Goal: Find specific page/section: Find specific page/section

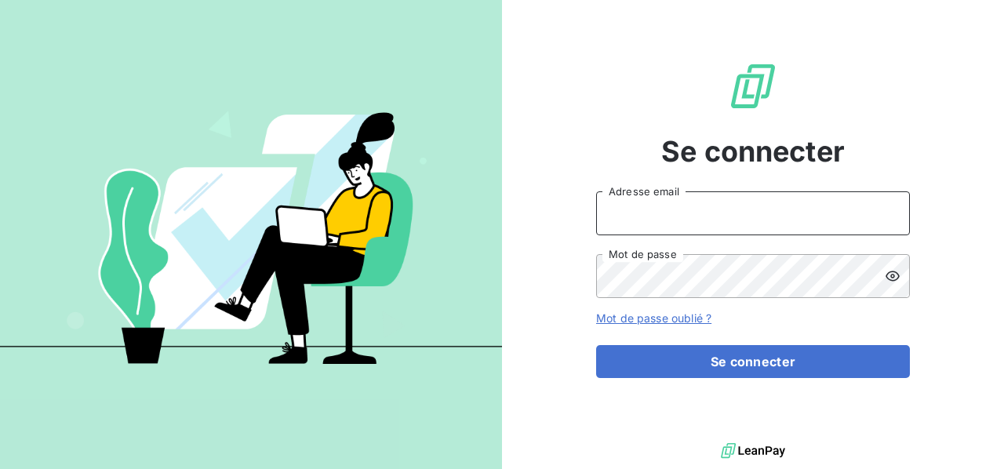
click at [704, 216] on input "Adresse email" at bounding box center [753, 213] width 314 height 44
type input "bruno.arbane@cleverconnect.com"
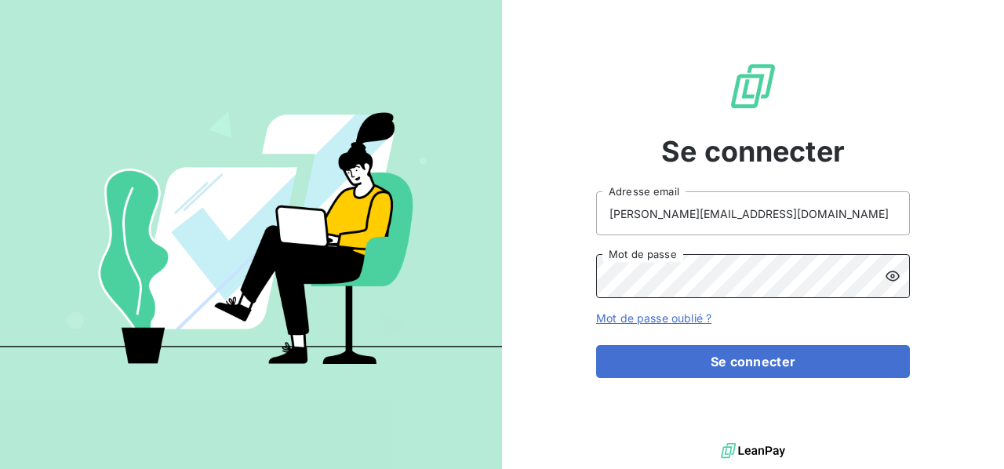
click at [596, 345] on button "Se connecter" at bounding box center [753, 361] width 314 height 33
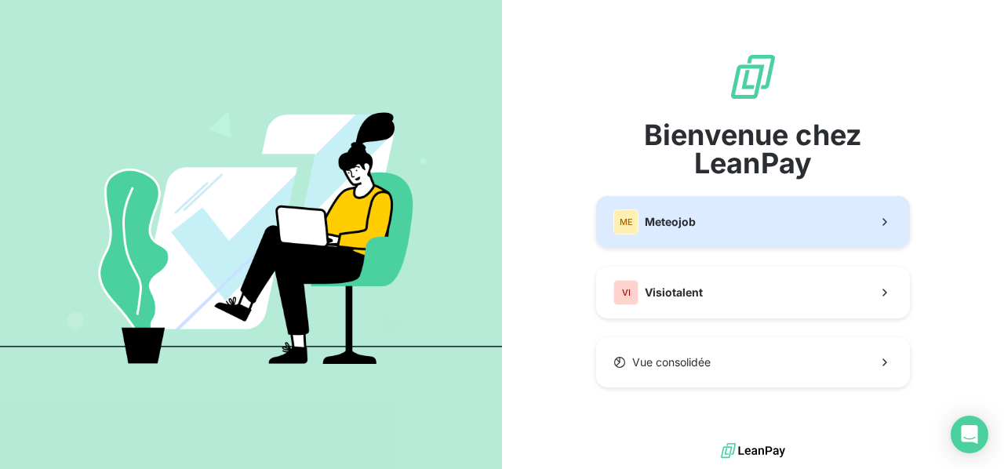
click at [705, 230] on button "ME Meteojob" at bounding box center [753, 222] width 314 height 52
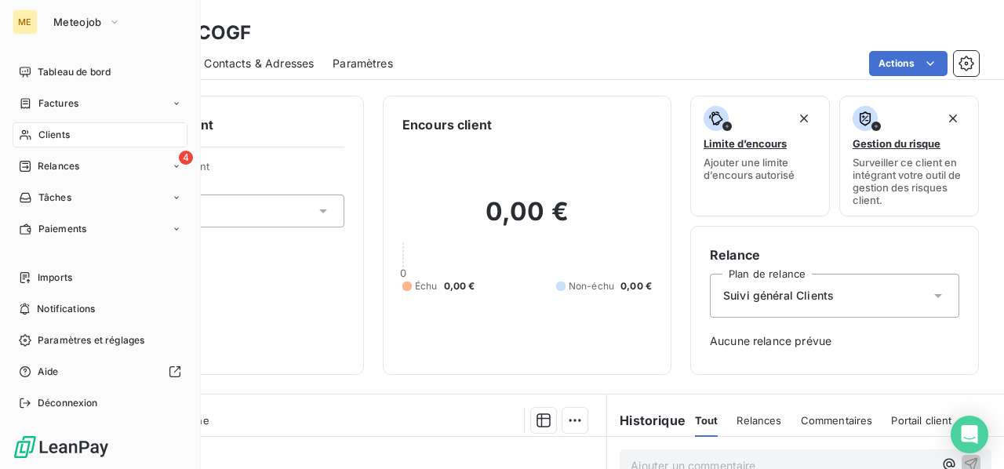
click at [52, 134] on span "Clients" at bounding box center [53, 135] width 31 height 14
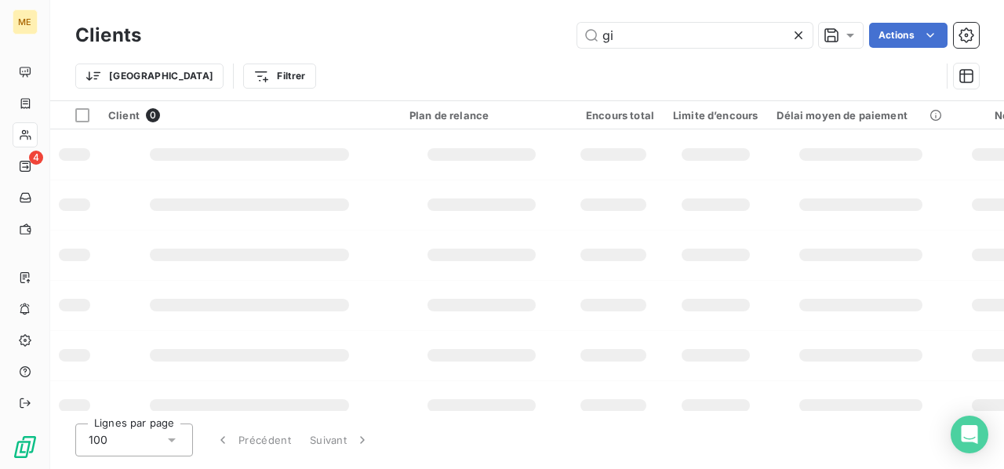
type input "g"
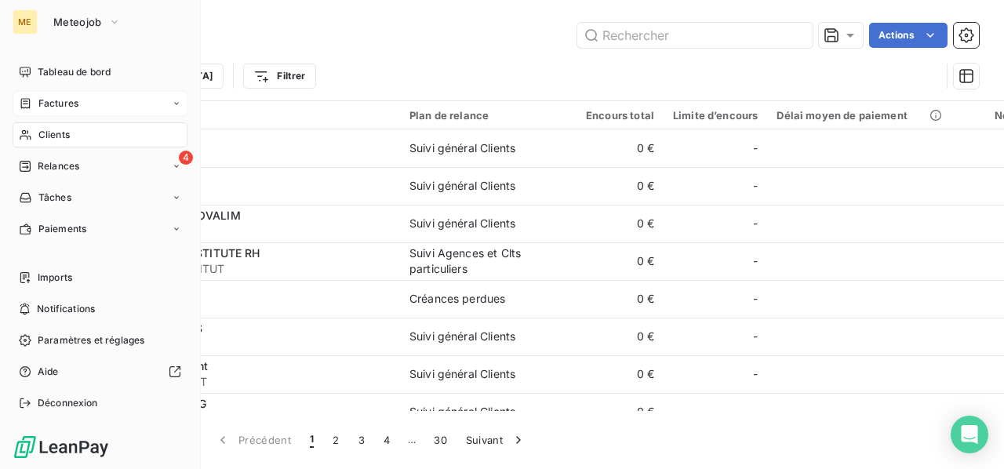
click at [60, 110] on span "Factures" at bounding box center [58, 104] width 40 height 14
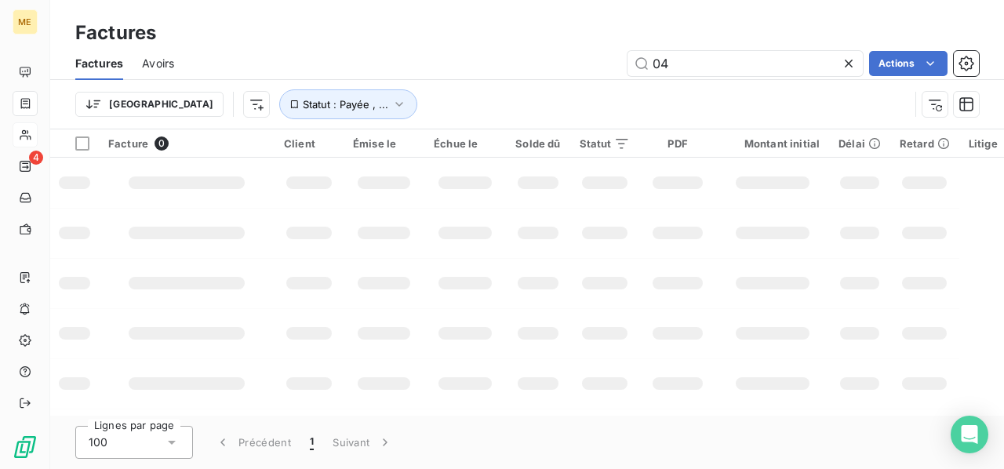
type input "0"
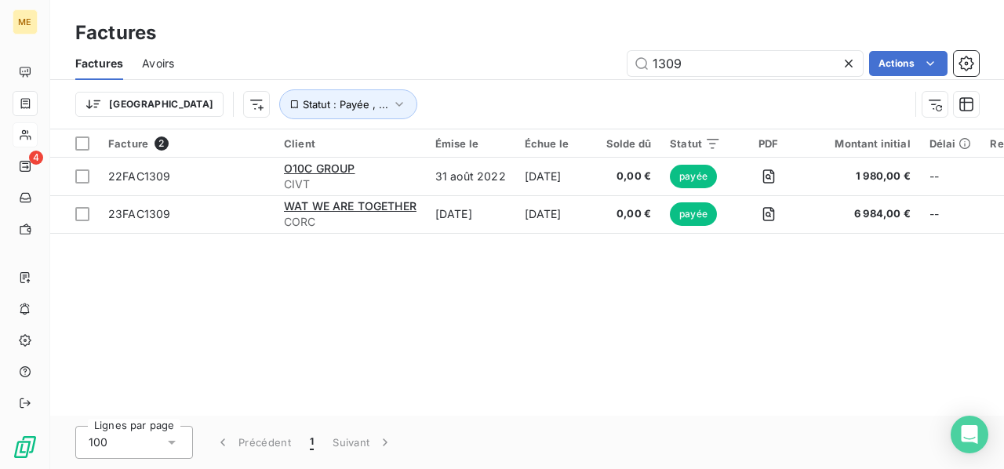
type input "1309"
click at [303, 107] on span "Statut : Payée , ..." at bounding box center [346, 104] width 86 height 13
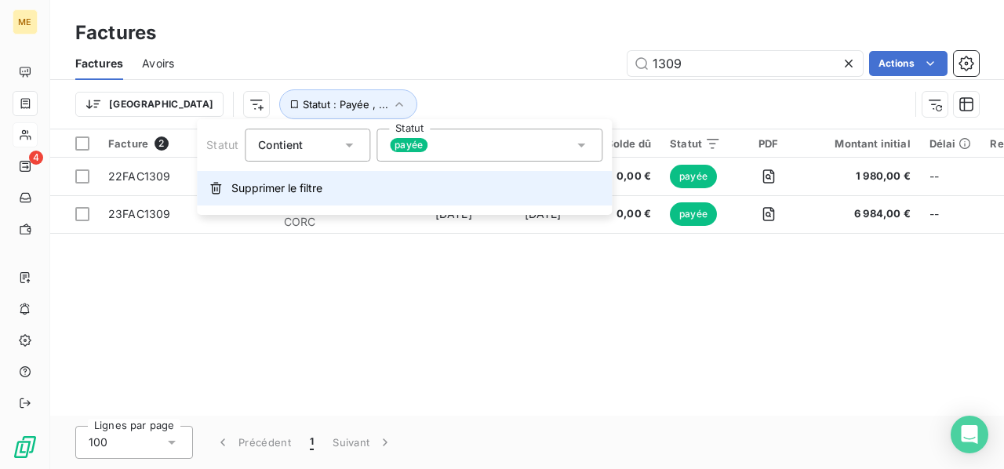
click at [271, 195] on span "Supprimer le filtre" at bounding box center [276, 188] width 91 height 16
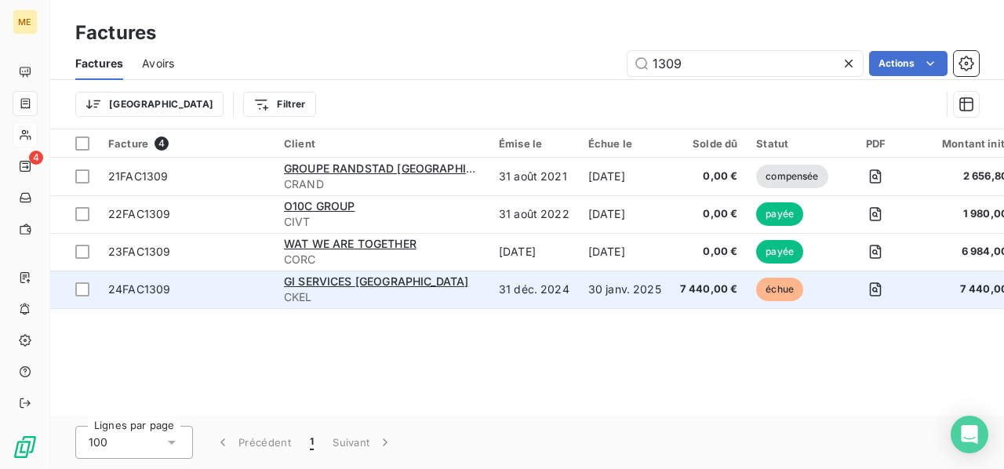
click at [175, 297] on span "24FAC1309" at bounding box center [186, 290] width 157 height 16
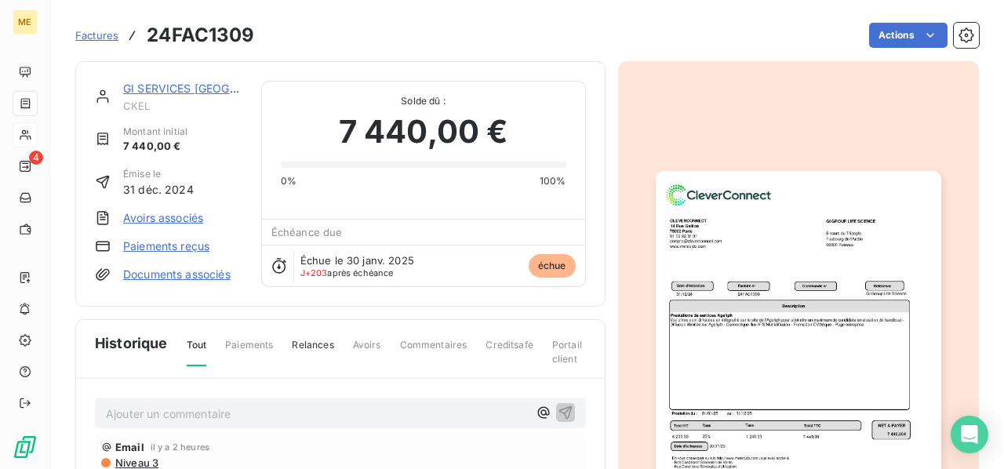
click at [178, 86] on link "GI SERVICES [GEOGRAPHIC_DATA]" at bounding box center [215, 88] width 185 height 13
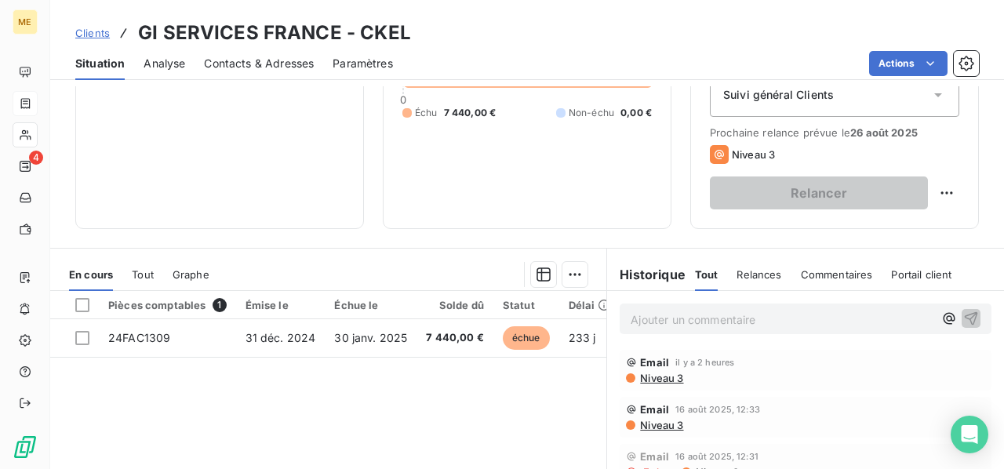
scroll to position [235, 0]
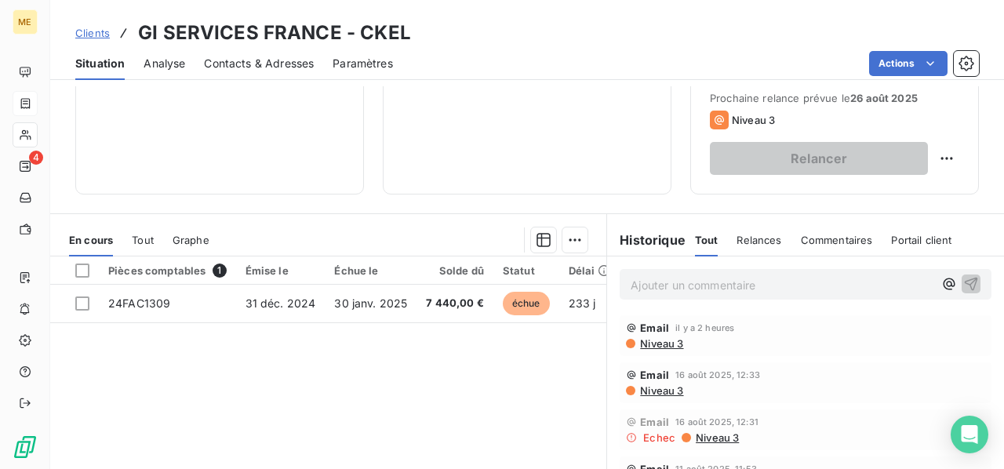
click at [669, 286] on p "Ajouter un commentaire ﻿" at bounding box center [782, 285] width 303 height 20
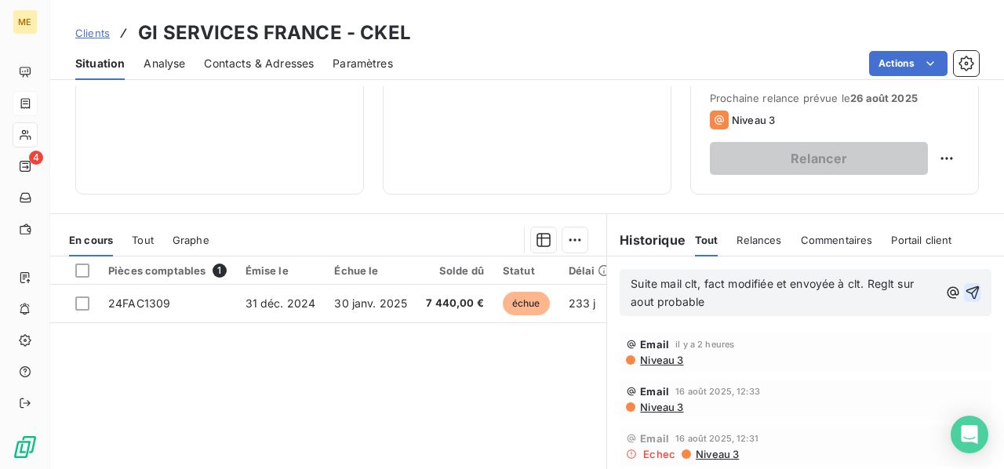
click at [965, 292] on icon "button" at bounding box center [973, 293] width 16 height 16
